Goal: Navigation & Orientation: Find specific page/section

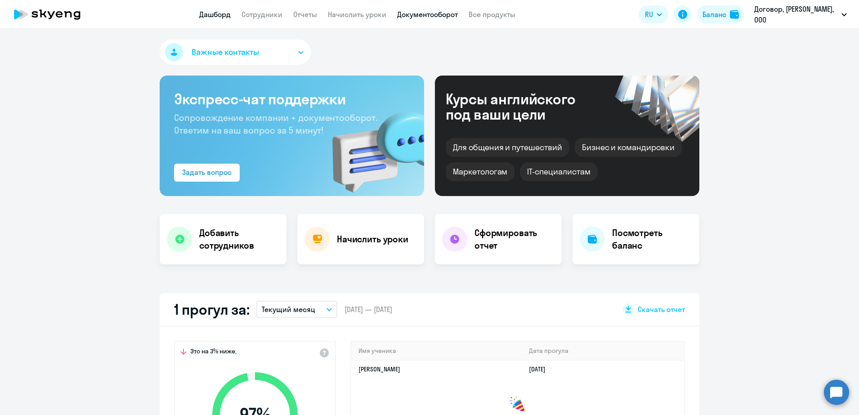
click at [419, 14] on link "Документооборот" at bounding box center [427, 14] width 61 height 9
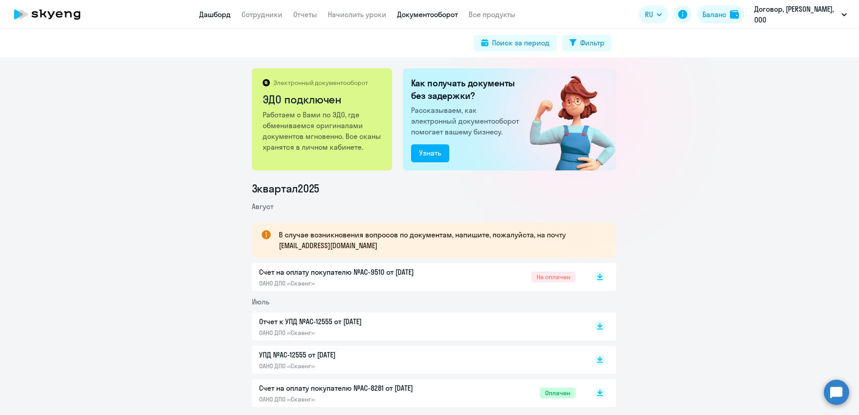
click at [227, 10] on link "Дашборд" at bounding box center [214, 14] width 31 height 9
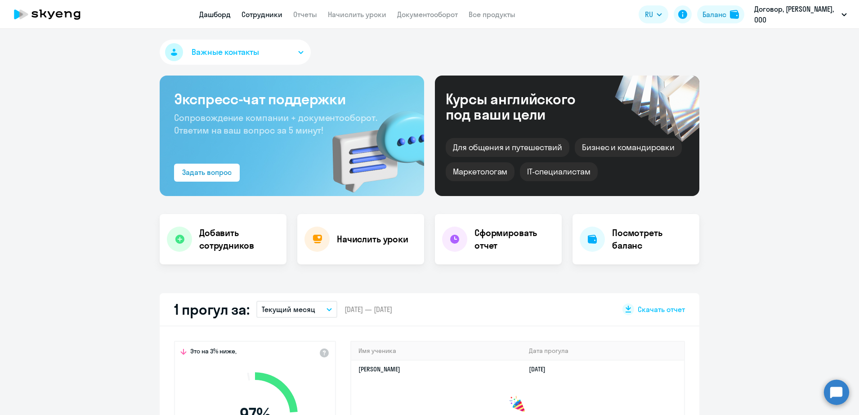
click at [253, 13] on link "Сотрудники" at bounding box center [261, 14] width 41 height 9
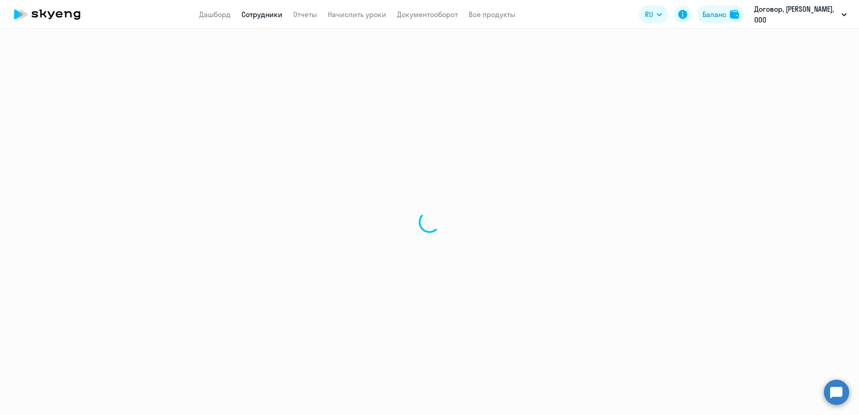
select select "30"
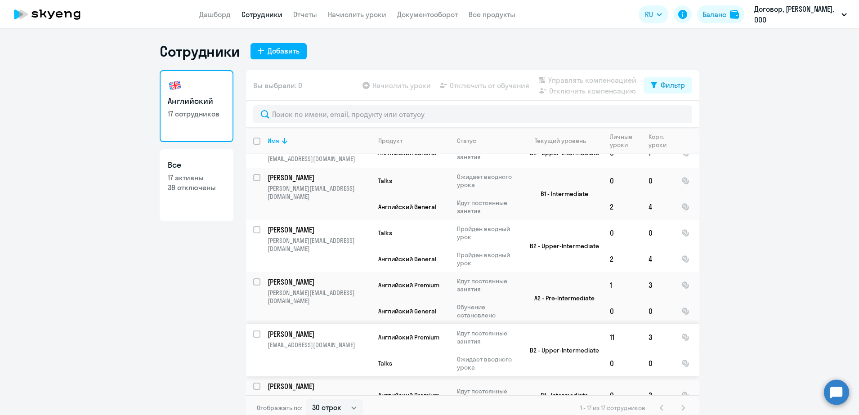
scroll to position [5, 0]
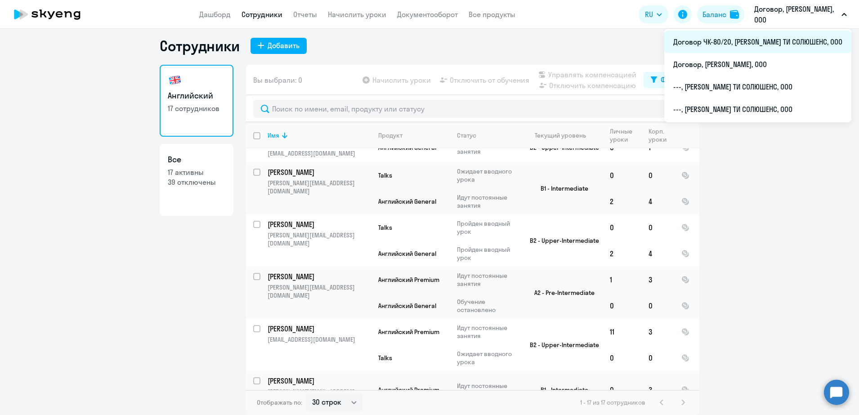
click at [786, 36] on li "Договор ЧК-80/20, [PERSON_NAME] ТИ СОЛЮШЕНС, ООО" at bounding box center [757, 42] width 187 height 22
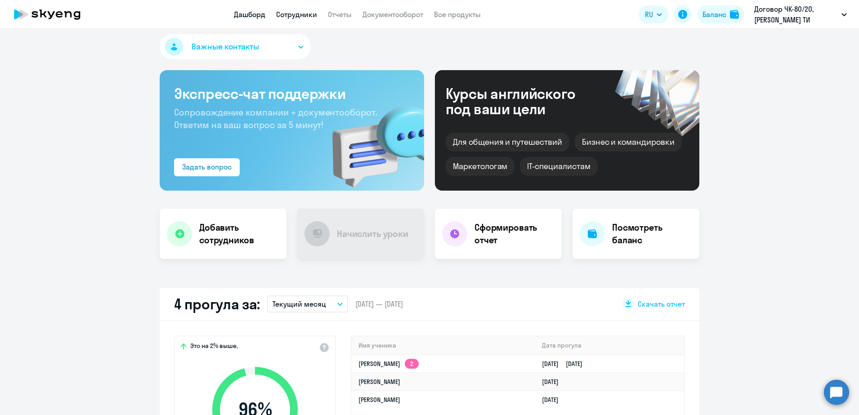
click at [301, 17] on link "Сотрудники" at bounding box center [296, 14] width 41 height 9
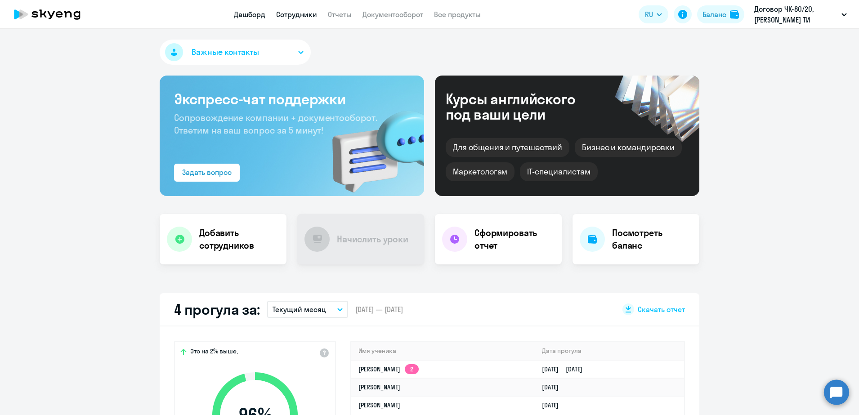
select select "30"
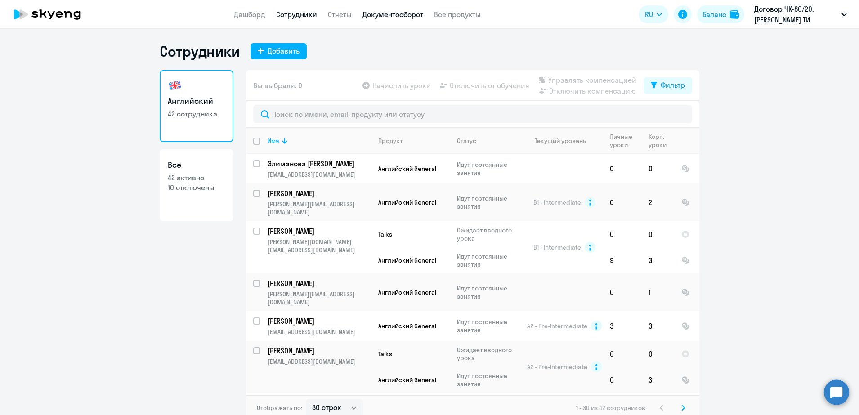
click at [409, 13] on link "Документооборот" at bounding box center [392, 14] width 61 height 9
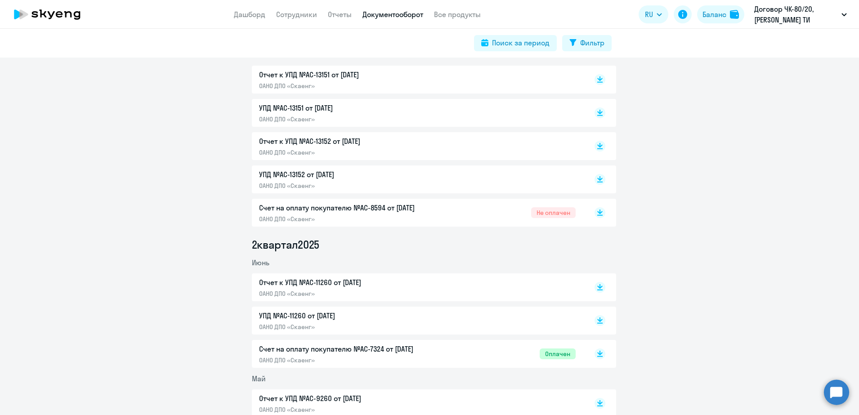
scroll to position [281, 0]
